Goal: Task Accomplishment & Management: Manage account settings

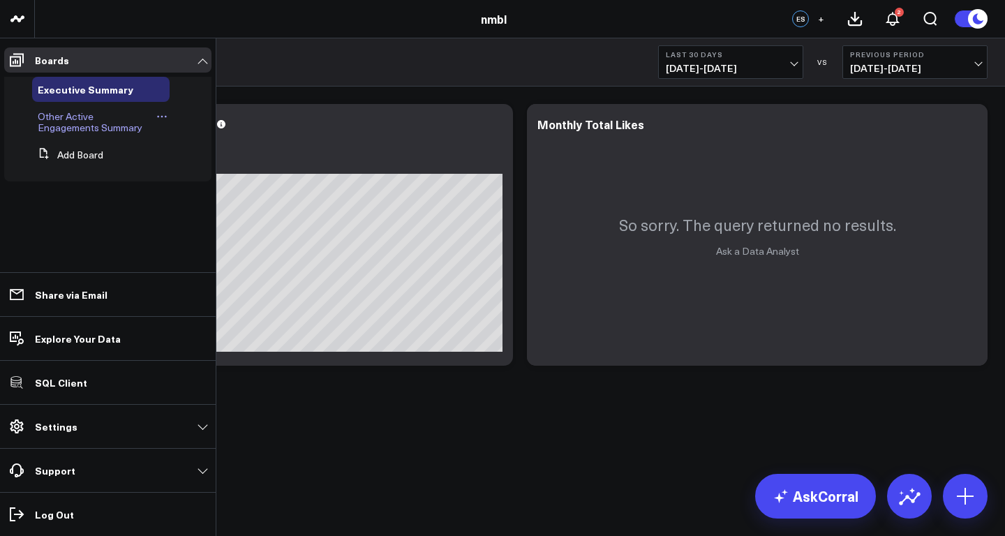
click at [91, 123] on span "Other Active Engagements Summary" at bounding box center [90, 122] width 105 height 24
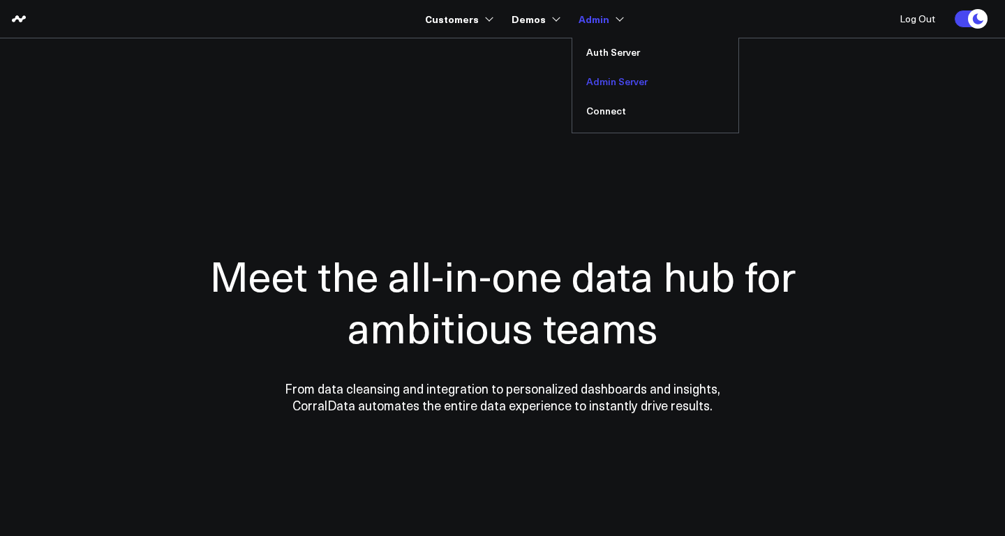
click at [606, 86] on link "Admin Server" at bounding box center [655, 81] width 166 height 29
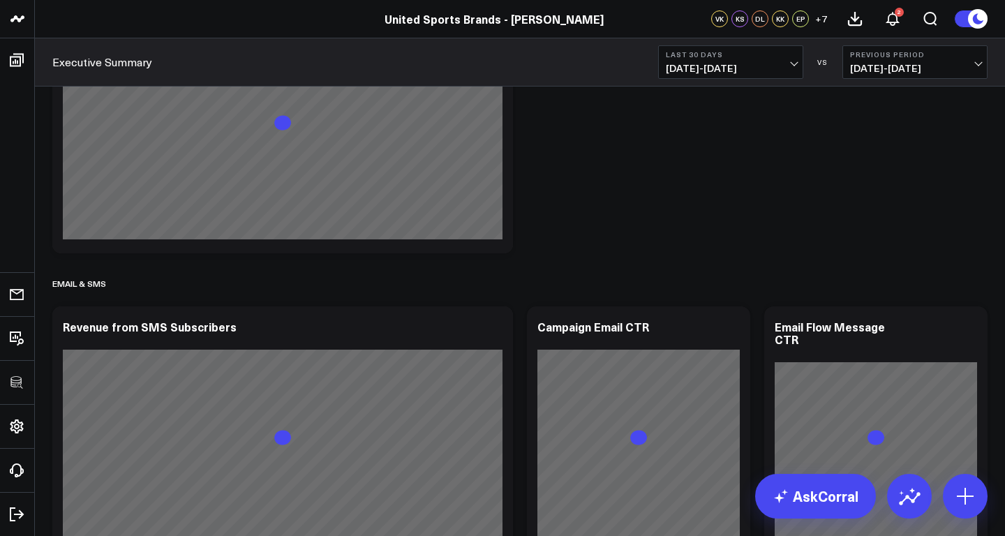
scroll to position [1129, 0]
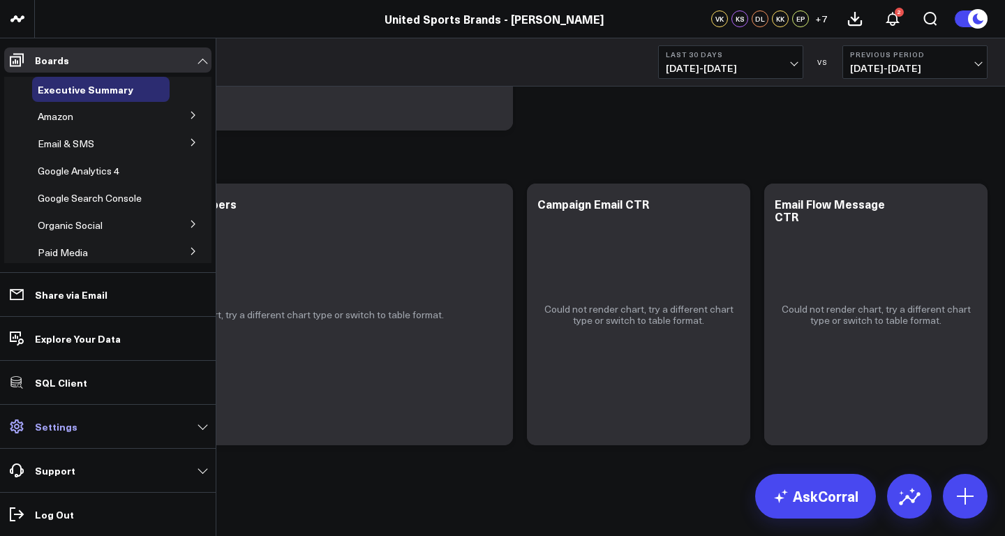
click at [66, 416] on link "Settings" at bounding box center [107, 426] width 207 height 25
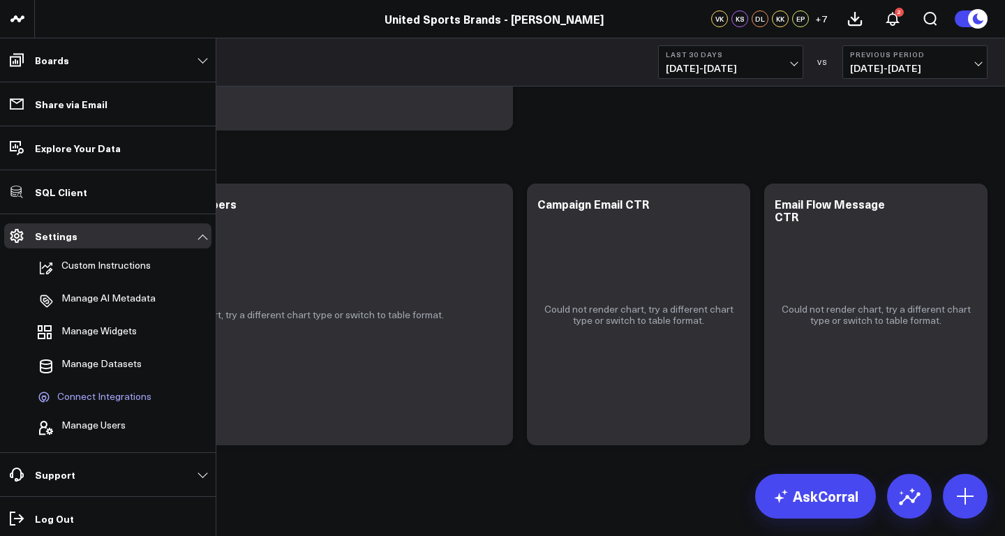
click at [102, 393] on span "Connect Integrations" at bounding box center [104, 397] width 94 height 13
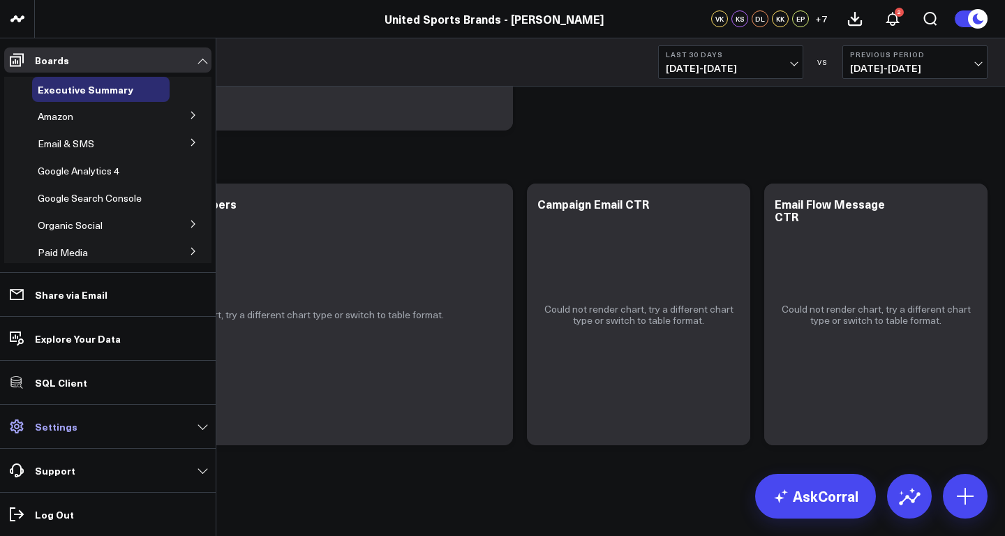
click at [77, 428] on link "Settings" at bounding box center [107, 426] width 207 height 25
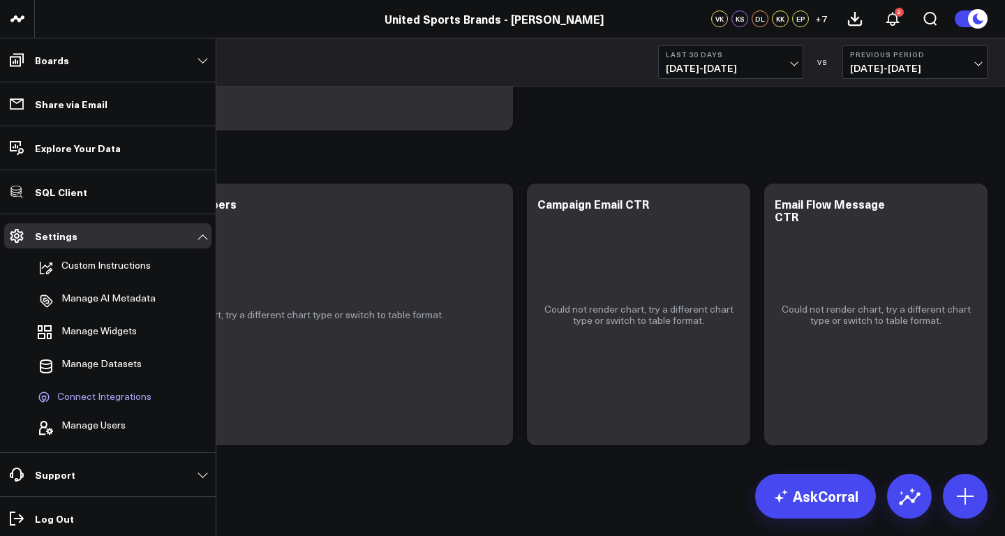
click at [94, 395] on span "Connect Integrations" at bounding box center [104, 397] width 94 height 13
